Goal: Download file/media

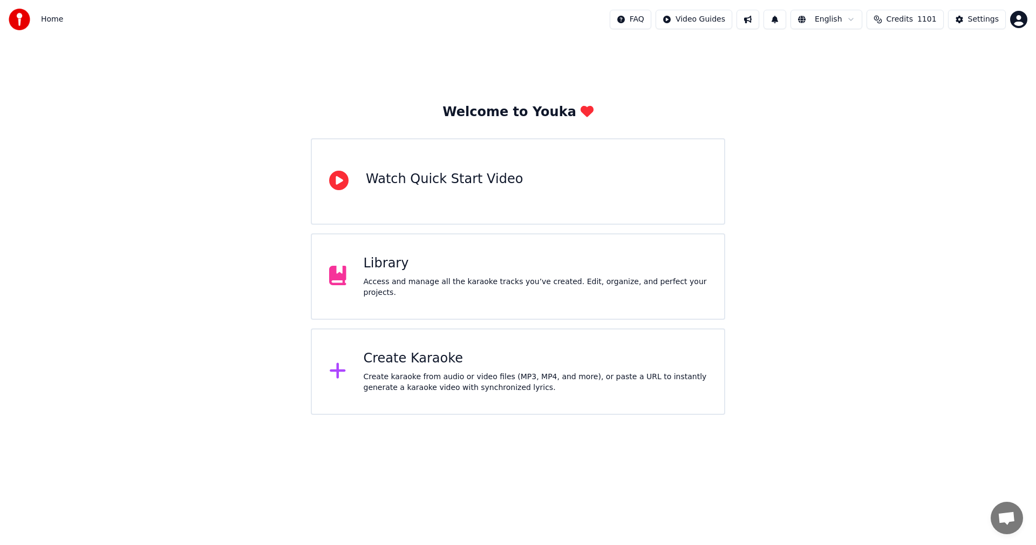
click at [405, 265] on div "Library" at bounding box center [536, 263] width 344 height 17
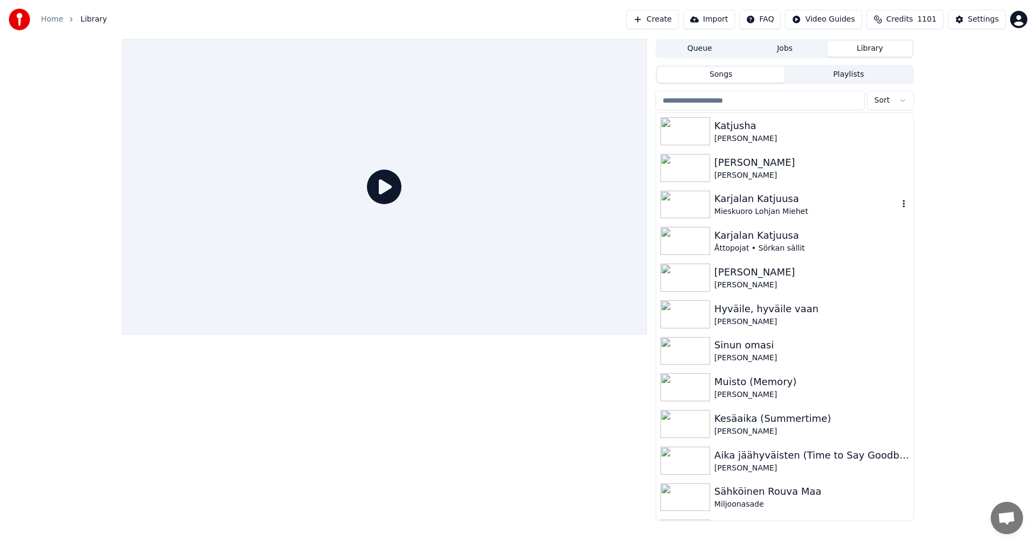
click at [740, 206] on div "Karjalan Katjuusa" at bounding box center [807, 198] width 184 height 15
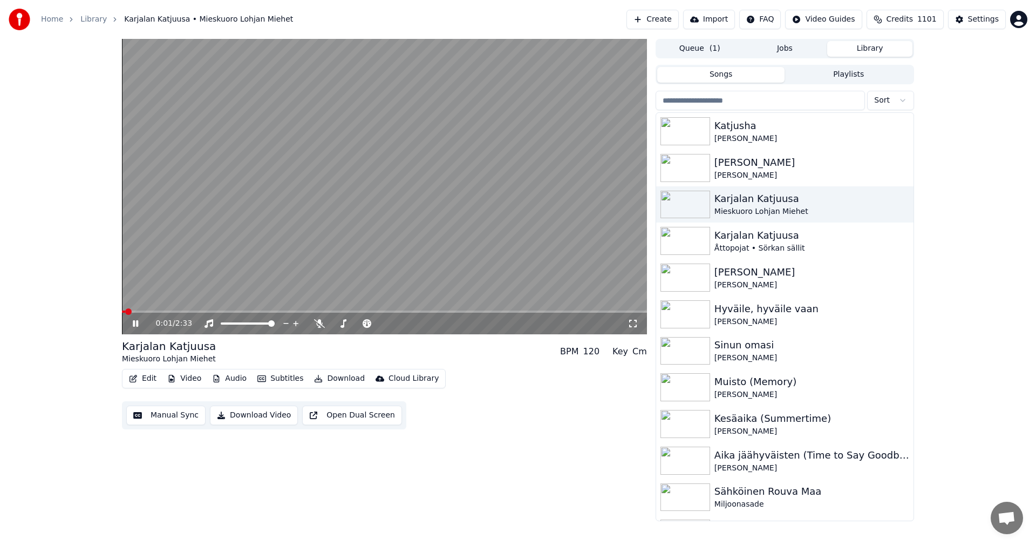
click at [138, 325] on icon at bounding box center [135, 323] width 5 height 6
click at [318, 322] on icon at bounding box center [319, 323] width 11 height 9
click at [369, 325] on span at bounding box center [367, 323] width 6 height 6
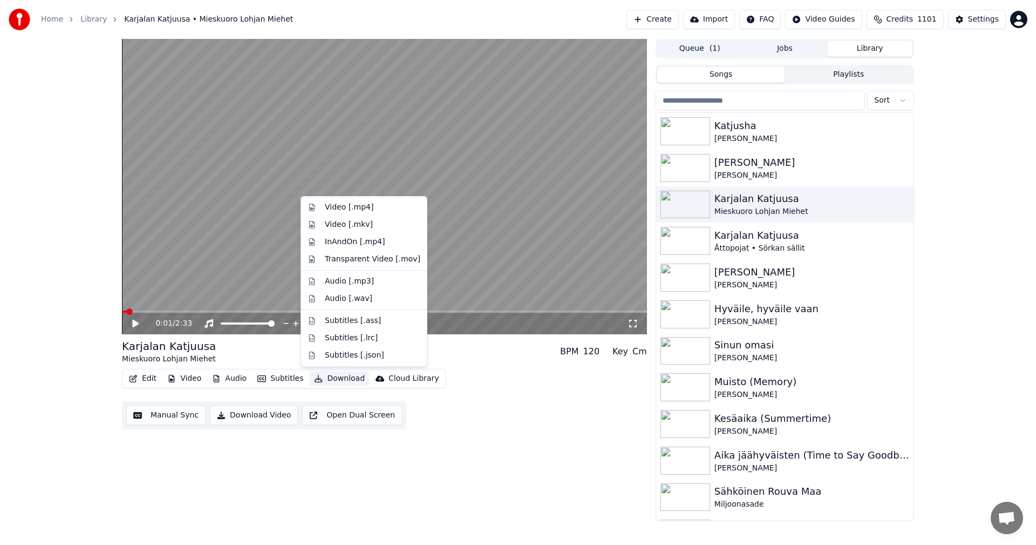
click at [330, 378] on button "Download" at bounding box center [339, 378] width 59 height 15
click at [374, 208] on div "Video [.mp4]" at bounding box center [373, 207] width 96 height 11
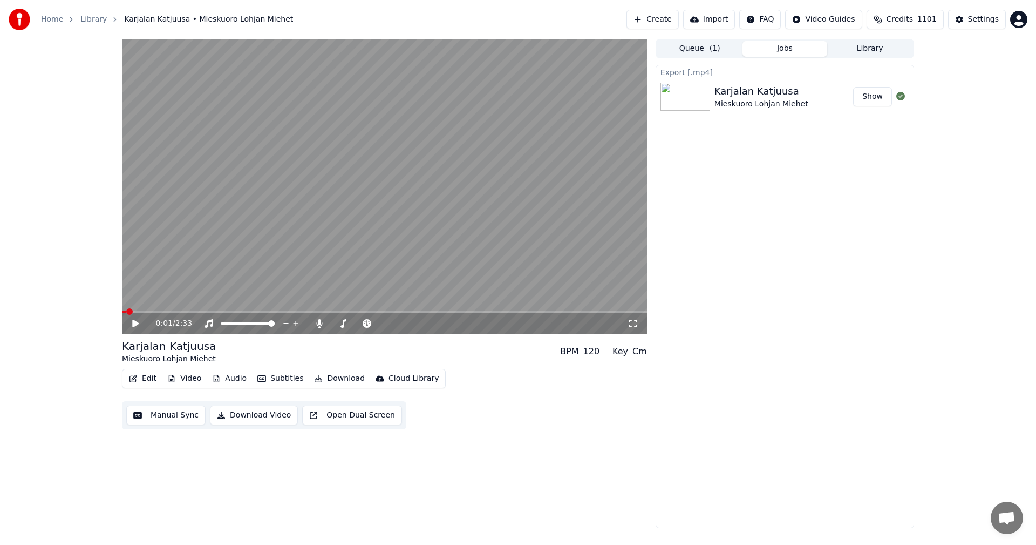
click at [865, 51] on button "Library" at bounding box center [870, 49] width 85 height 16
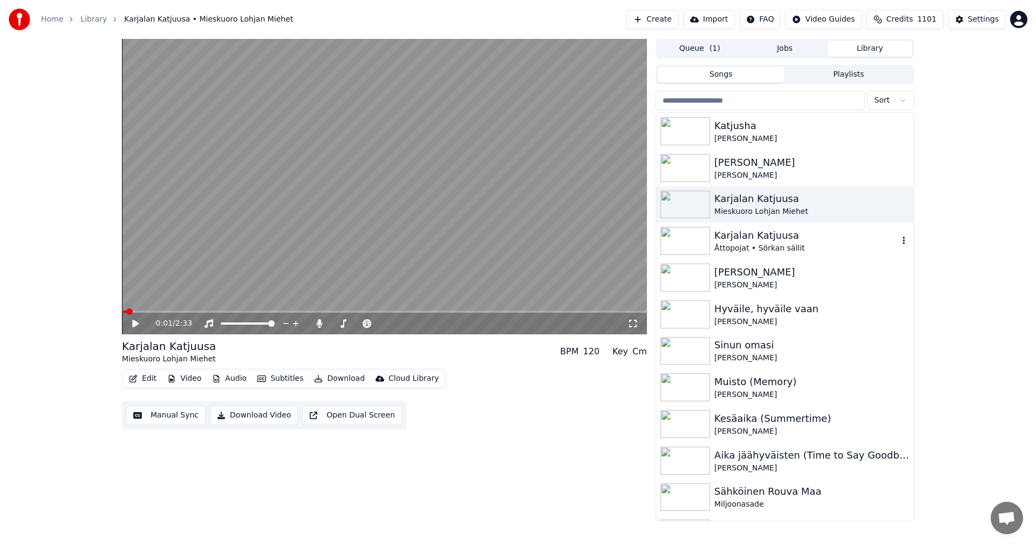
click at [750, 246] on div "Åttopojat • Sörkan sällit" at bounding box center [807, 248] width 184 height 11
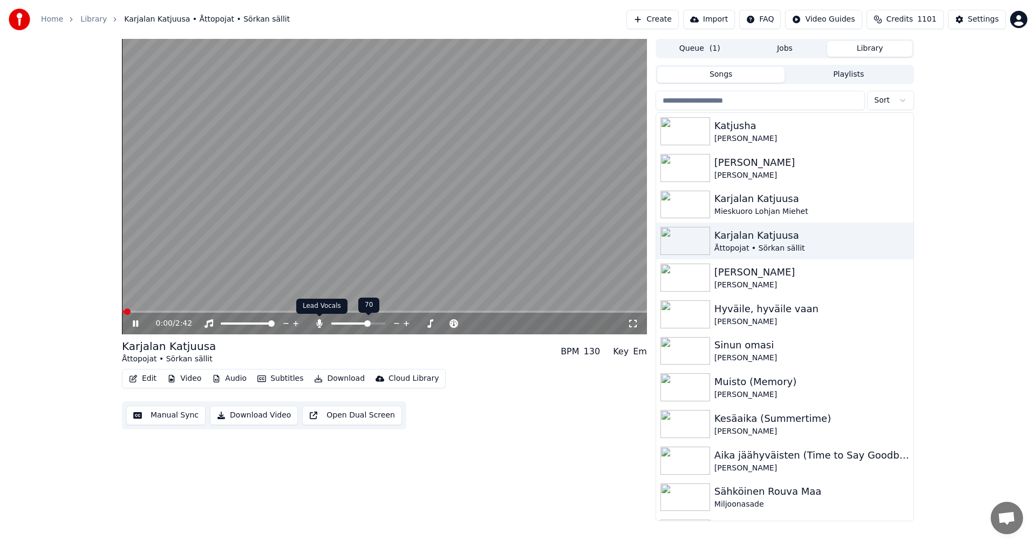
click at [322, 320] on icon at bounding box center [319, 323] width 11 height 9
click at [321, 324] on icon at bounding box center [319, 323] width 11 height 9
click at [369, 325] on span at bounding box center [367, 323] width 6 height 6
drag, startPoint x: 137, startPoint y: 323, endPoint x: 215, endPoint y: 315, distance: 78.2
click at [138, 321] on icon at bounding box center [135, 323] width 5 height 6
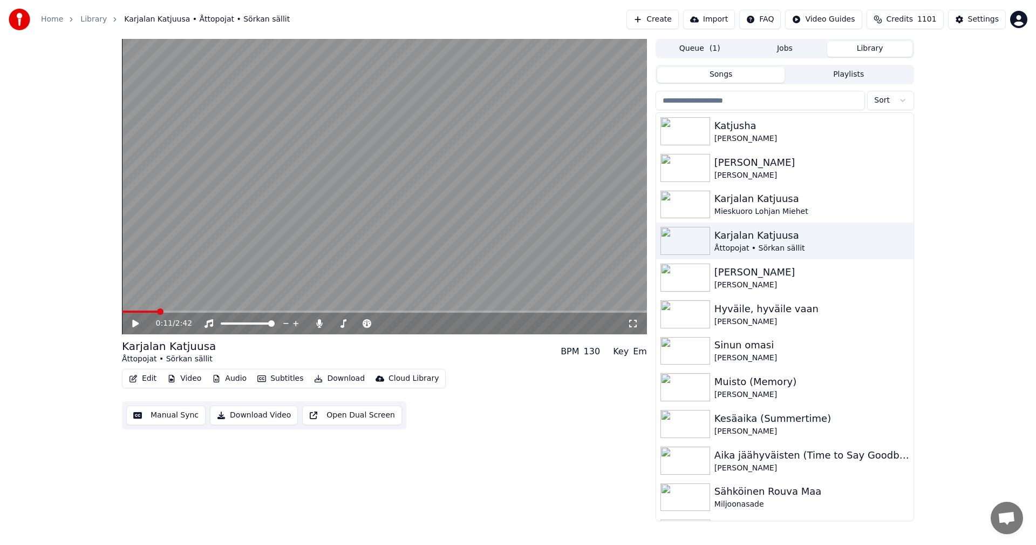
click at [340, 377] on button "Download" at bounding box center [339, 378] width 59 height 15
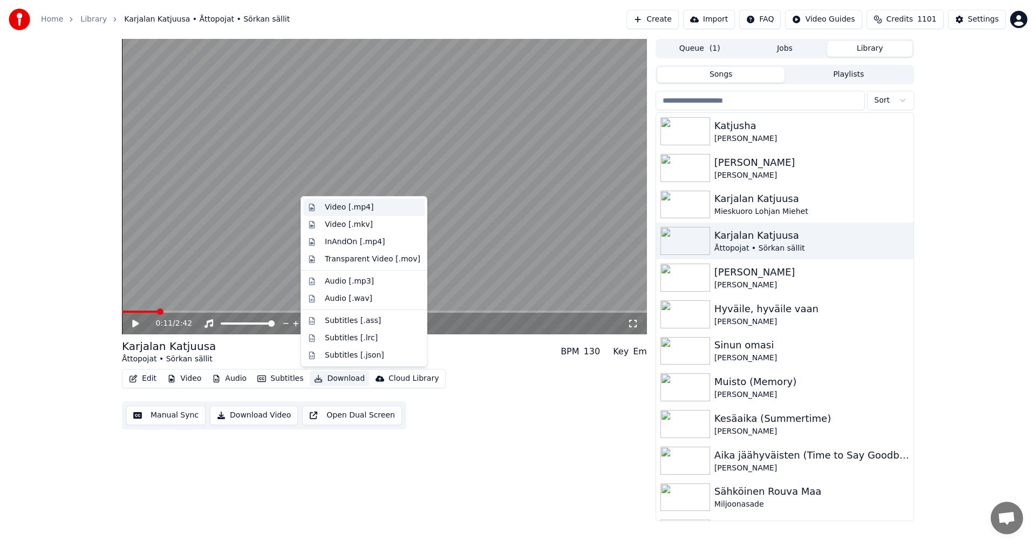
click at [367, 206] on div "Video [.mp4]" at bounding box center [349, 207] width 49 height 11
